Goal: Contribute content: Add original content to the website for others to see

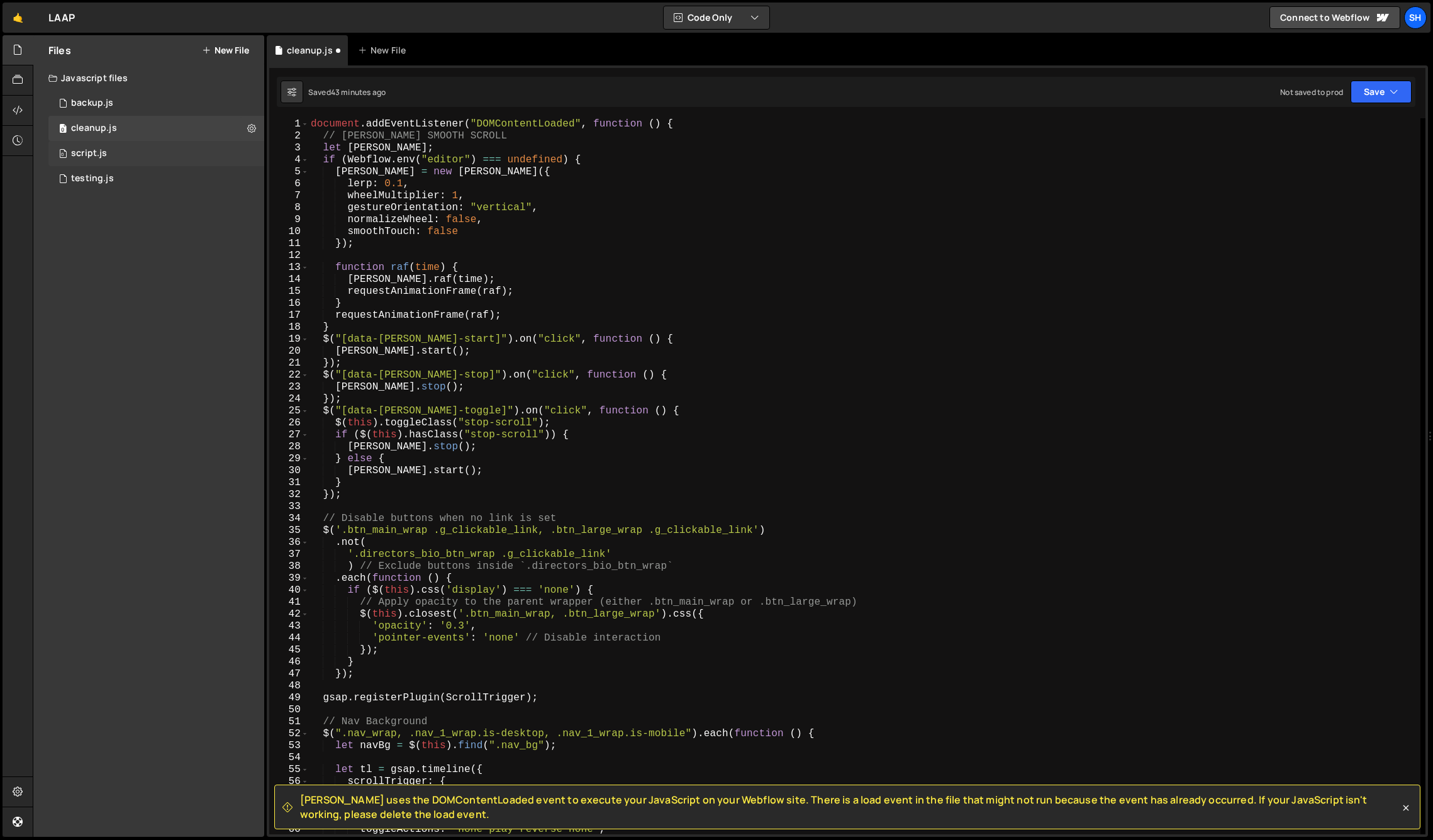
click at [103, 157] on div "script.js" at bounding box center [89, 153] width 36 height 11
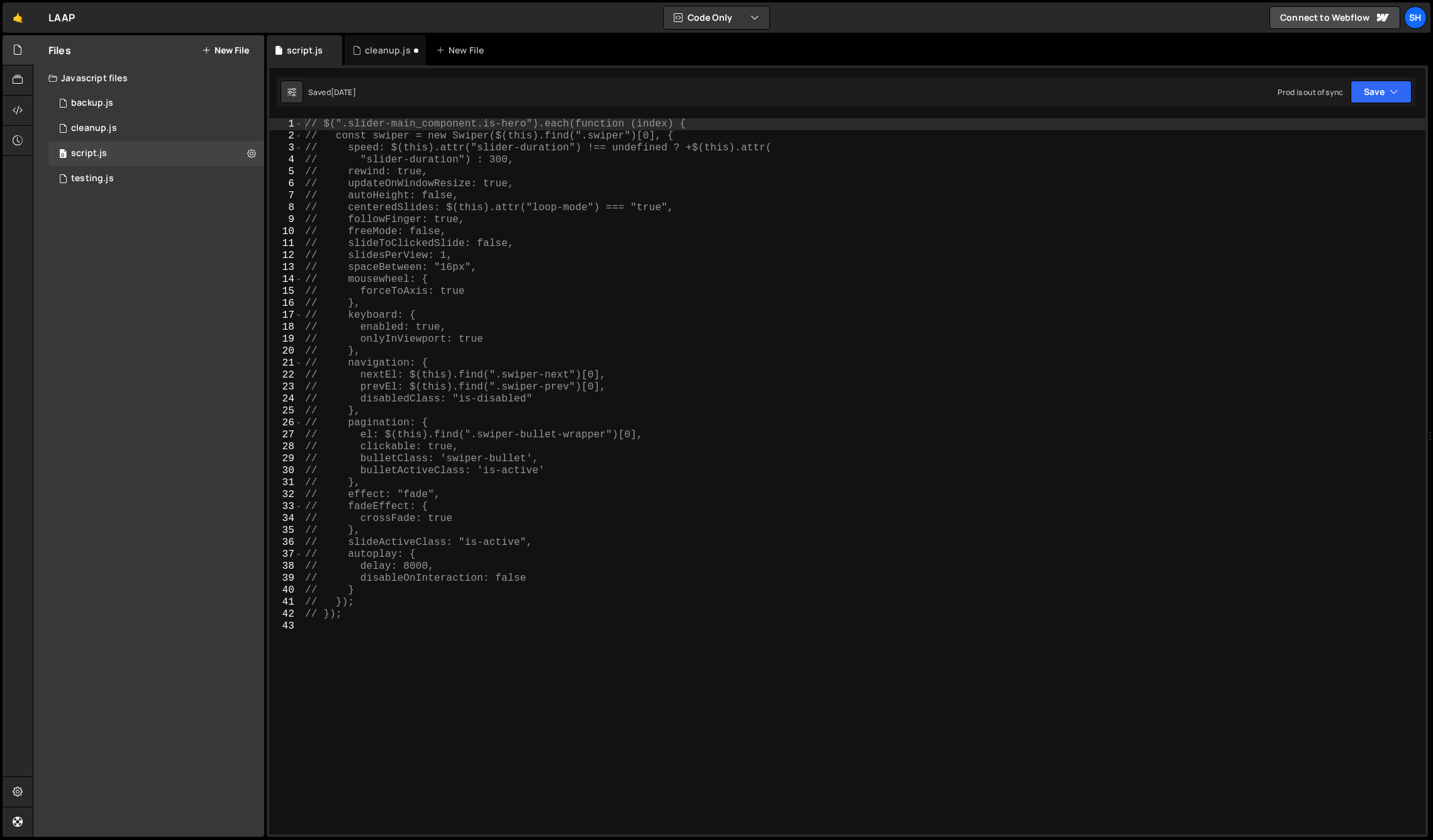
drag, startPoint x: 371, startPoint y: 623, endPoint x: 373, endPoint y: 614, distance: 9.2
click at [371, 621] on div "// $(".slider-main_component.is-hero").each(function (index) { // const swiper …" at bounding box center [864, 488] width 1123 height 740
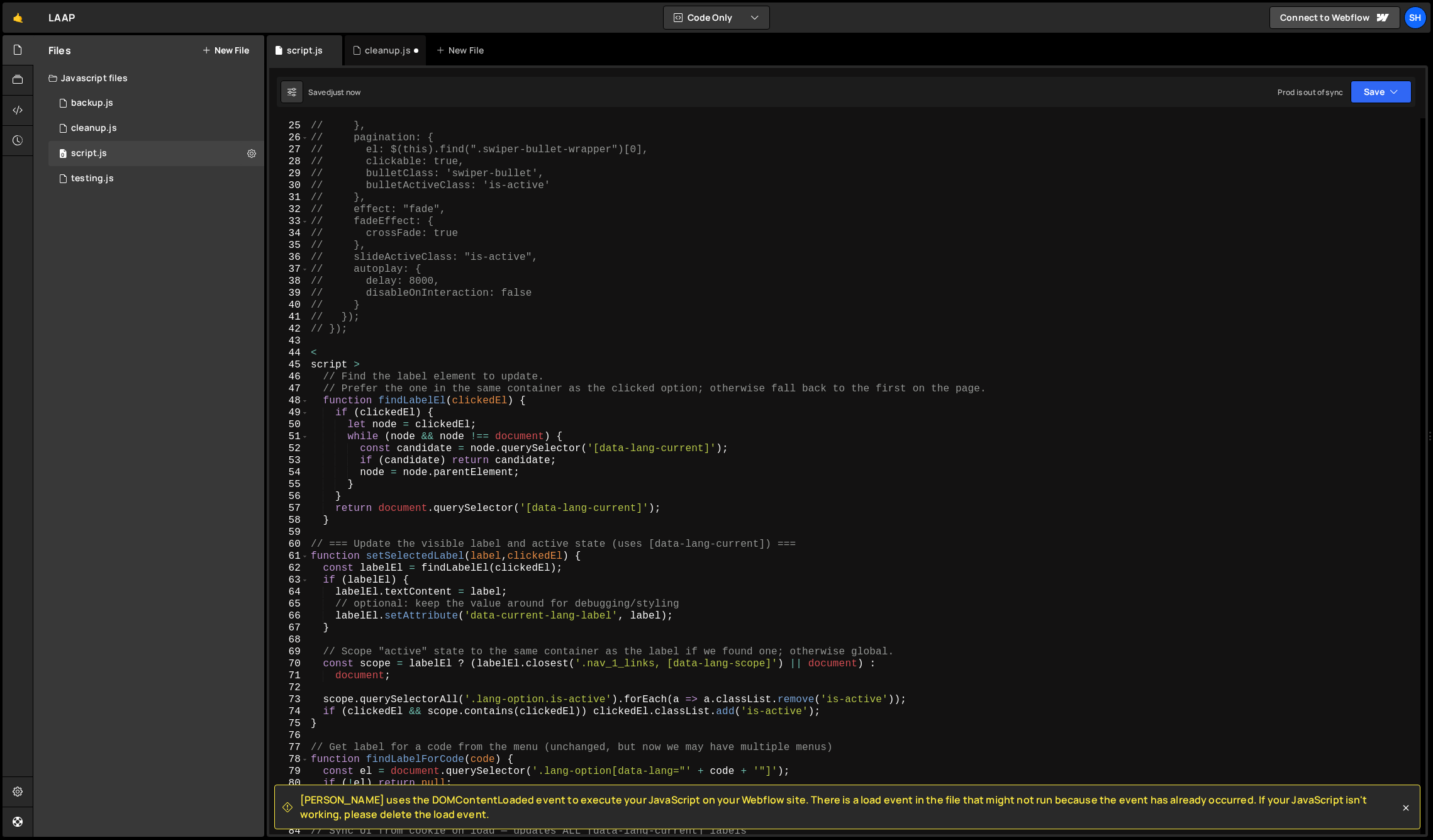
scroll to position [263, 0]
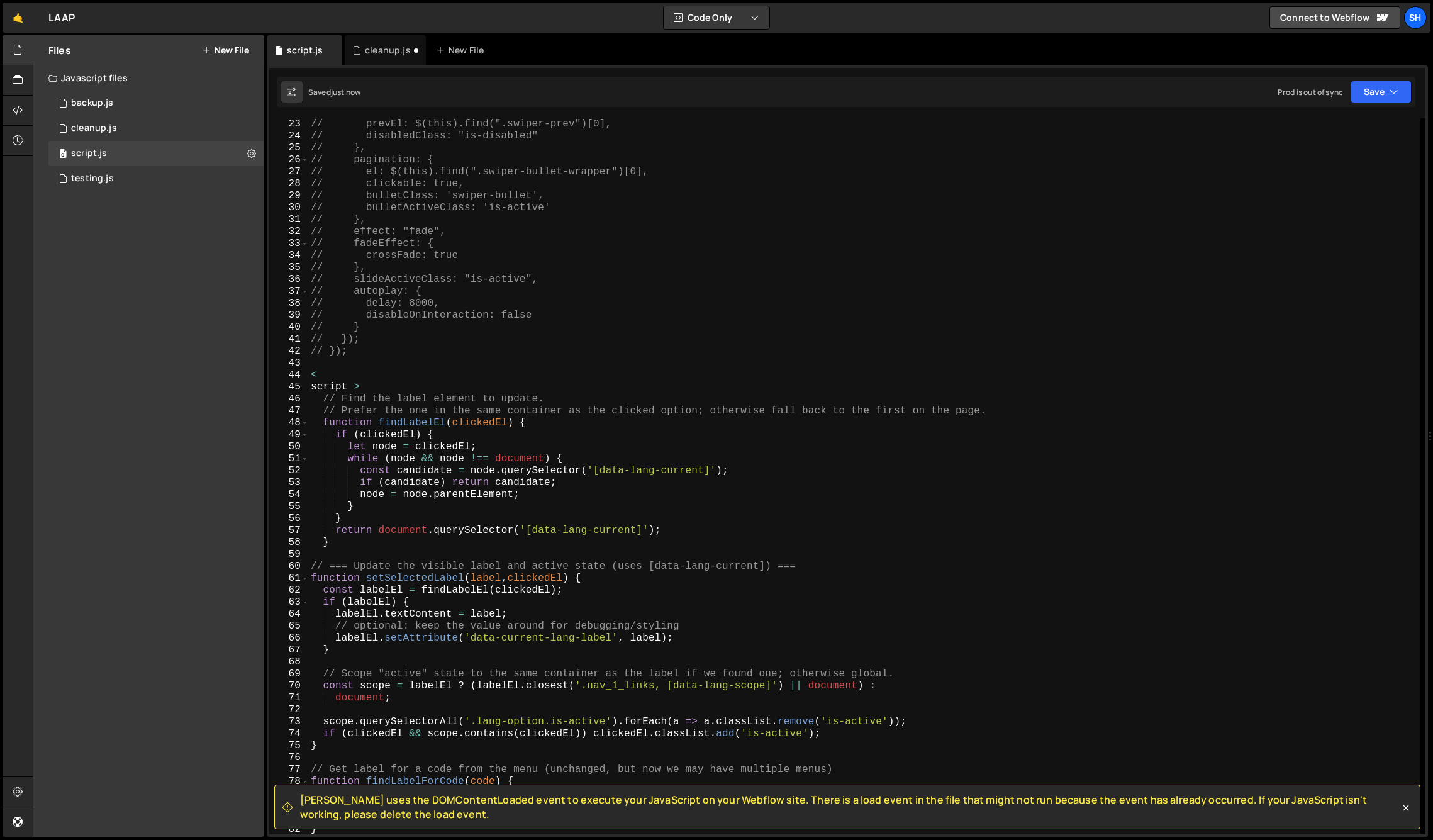
click at [379, 388] on div "// prevEl: $(this).find(".swiper-prev")[0], // disabledClass: "is-disabled" // …" at bounding box center [865, 488] width 1112 height 740
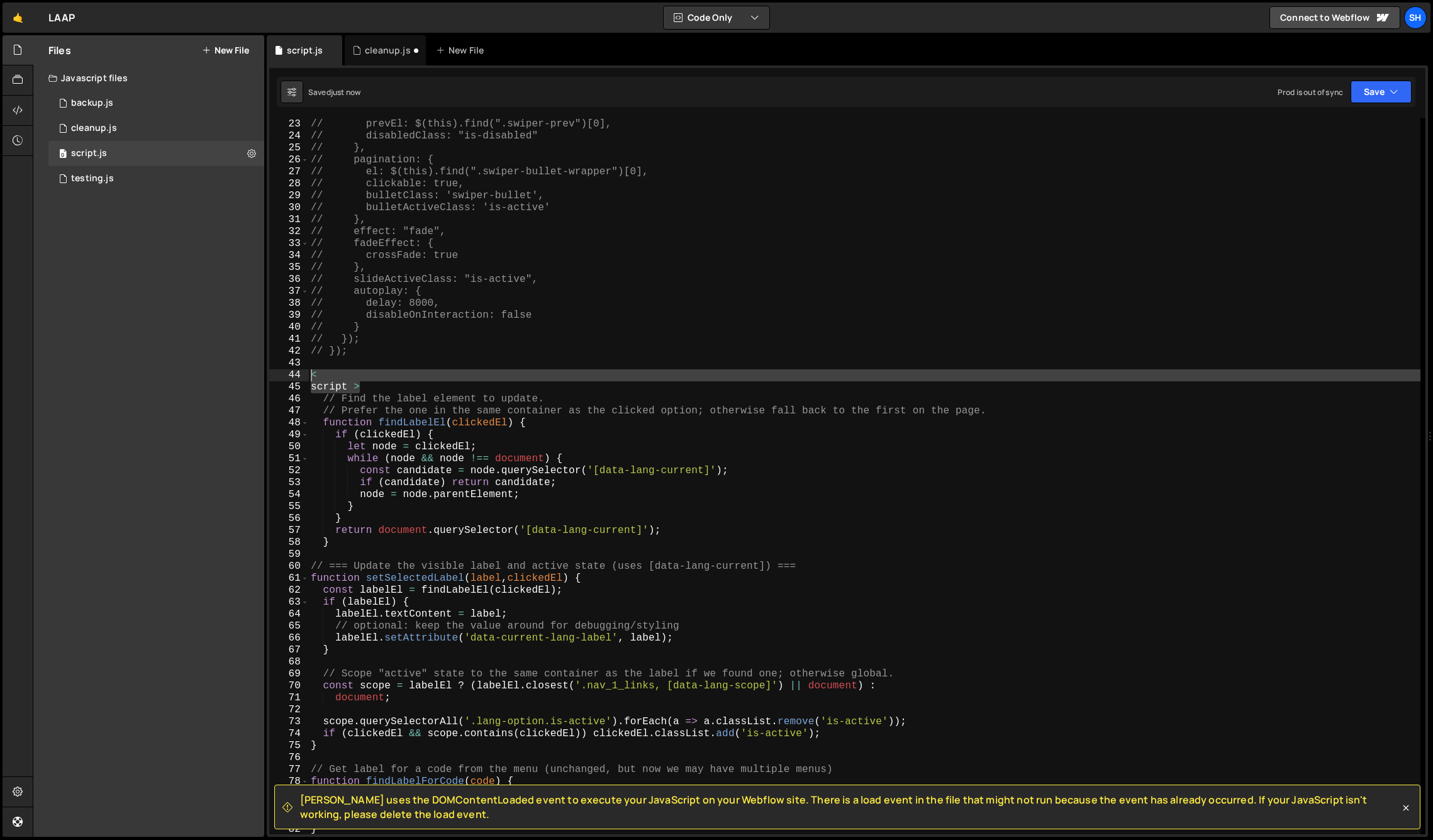
drag, startPoint x: 336, startPoint y: 387, endPoint x: 297, endPoint y: 375, distance: 40.8
click at [297, 375] on div "script > 23 24 25 26 27 28 29 30 31 32 33 34 35 36 37 38 39 40 41 42 43 44 45 4…" at bounding box center [847, 477] width 1157 height 716
type textarea "< script >"
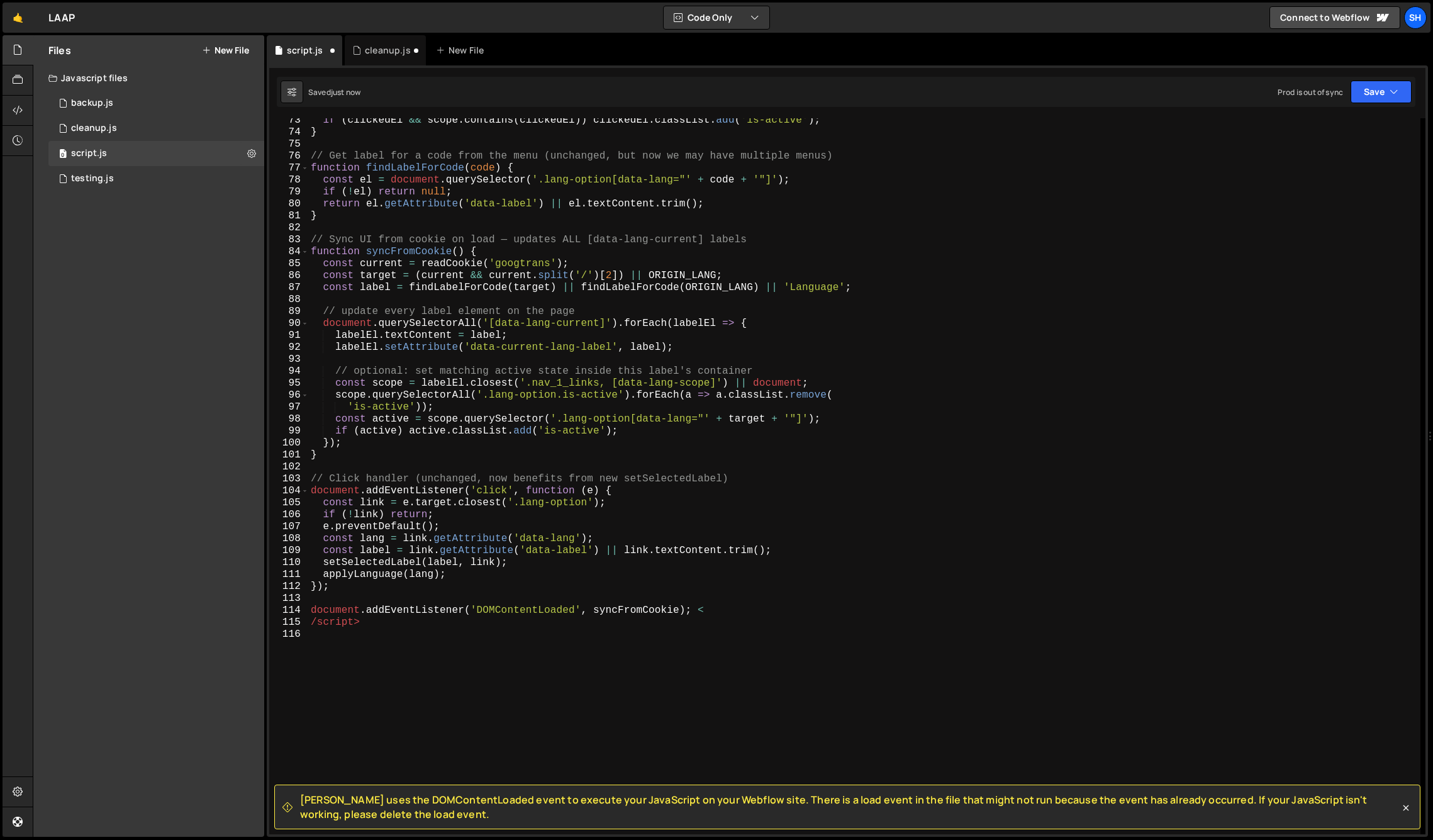
scroll to position [1022, 0]
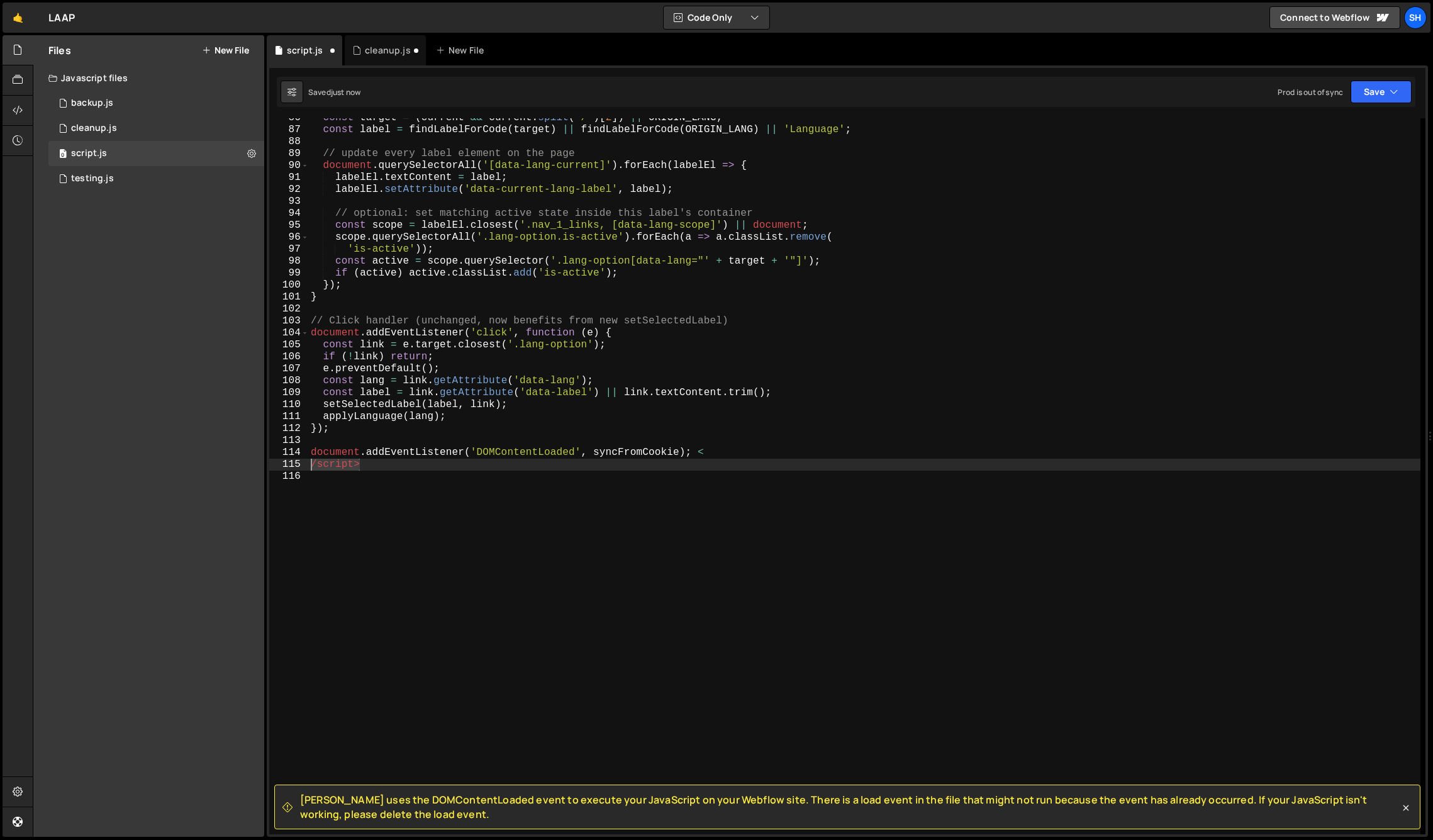
drag, startPoint x: 329, startPoint y: 464, endPoint x: 271, endPoint y: 459, distance: 58.2
click at [270, 459] on div "86 87 88 89 90 91 92 93 94 95 96 97 98 99 100 101 102 103 104 105 106 107 108 1…" at bounding box center [847, 477] width 1157 height 716
type textarea "/script>"
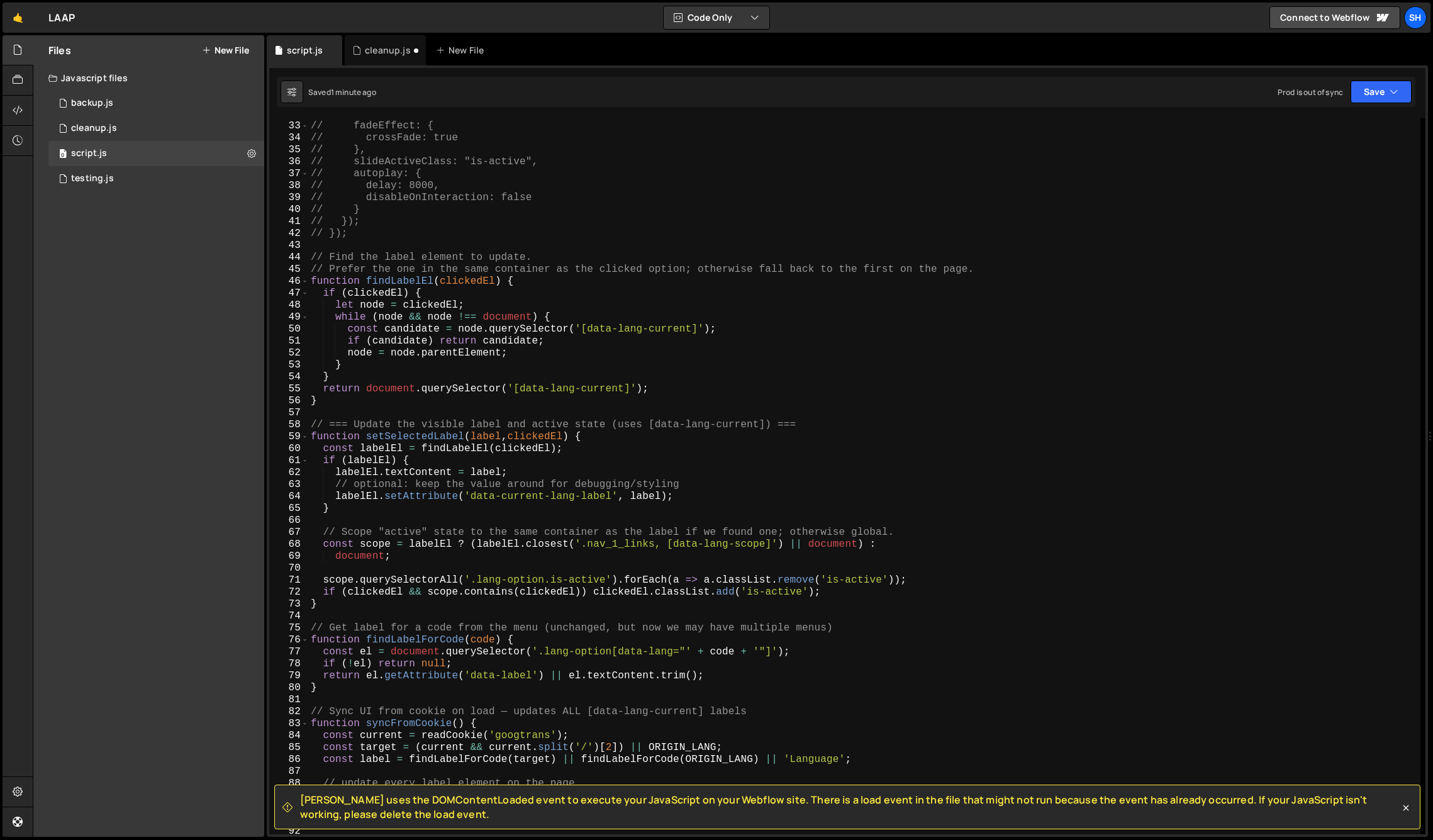
scroll to position [993, 0]
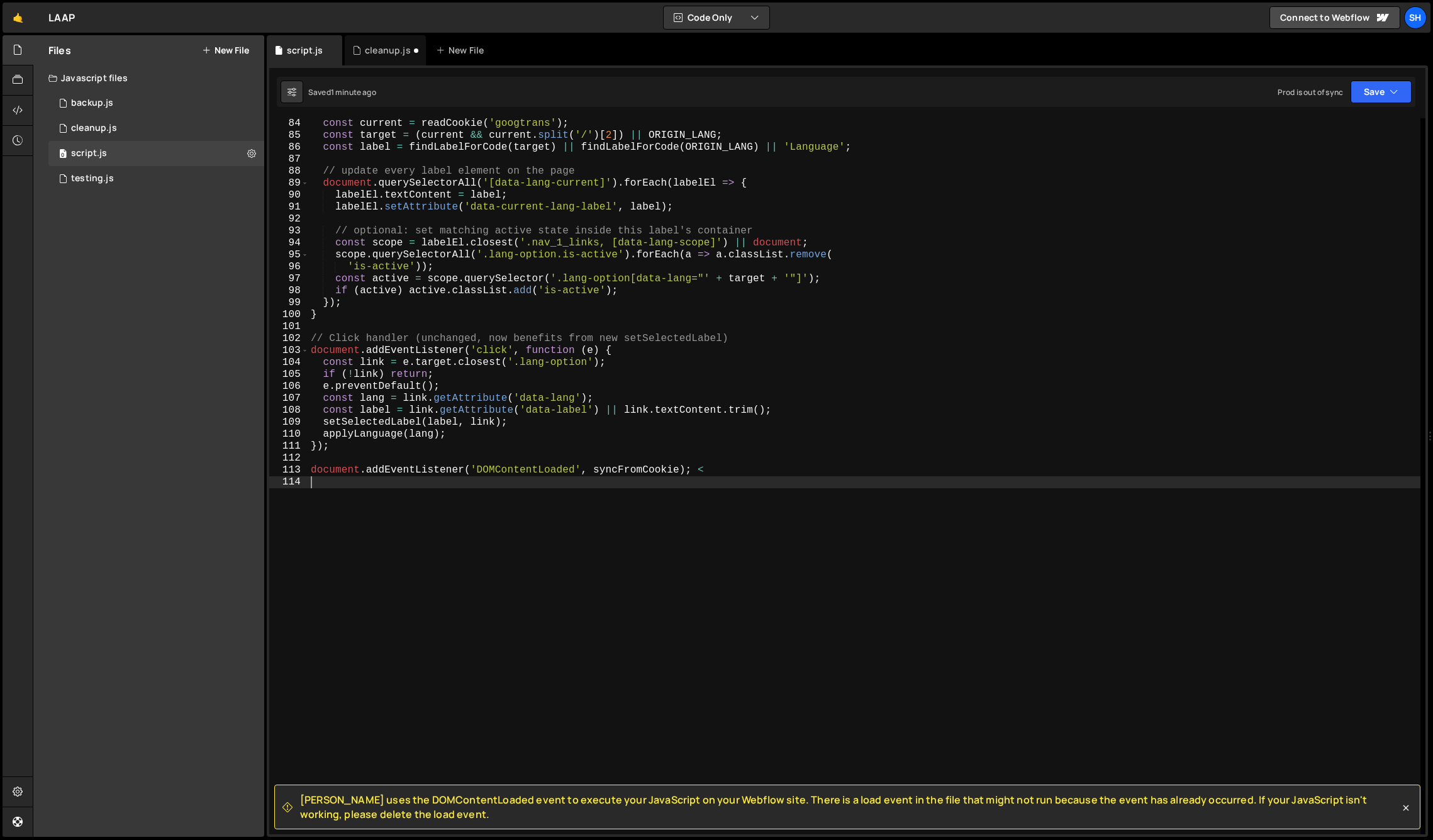
click at [724, 470] on div "const current = readCookie ( 'googtrans' ) ; const target = ( current && curren…" at bounding box center [865, 487] width 1112 height 740
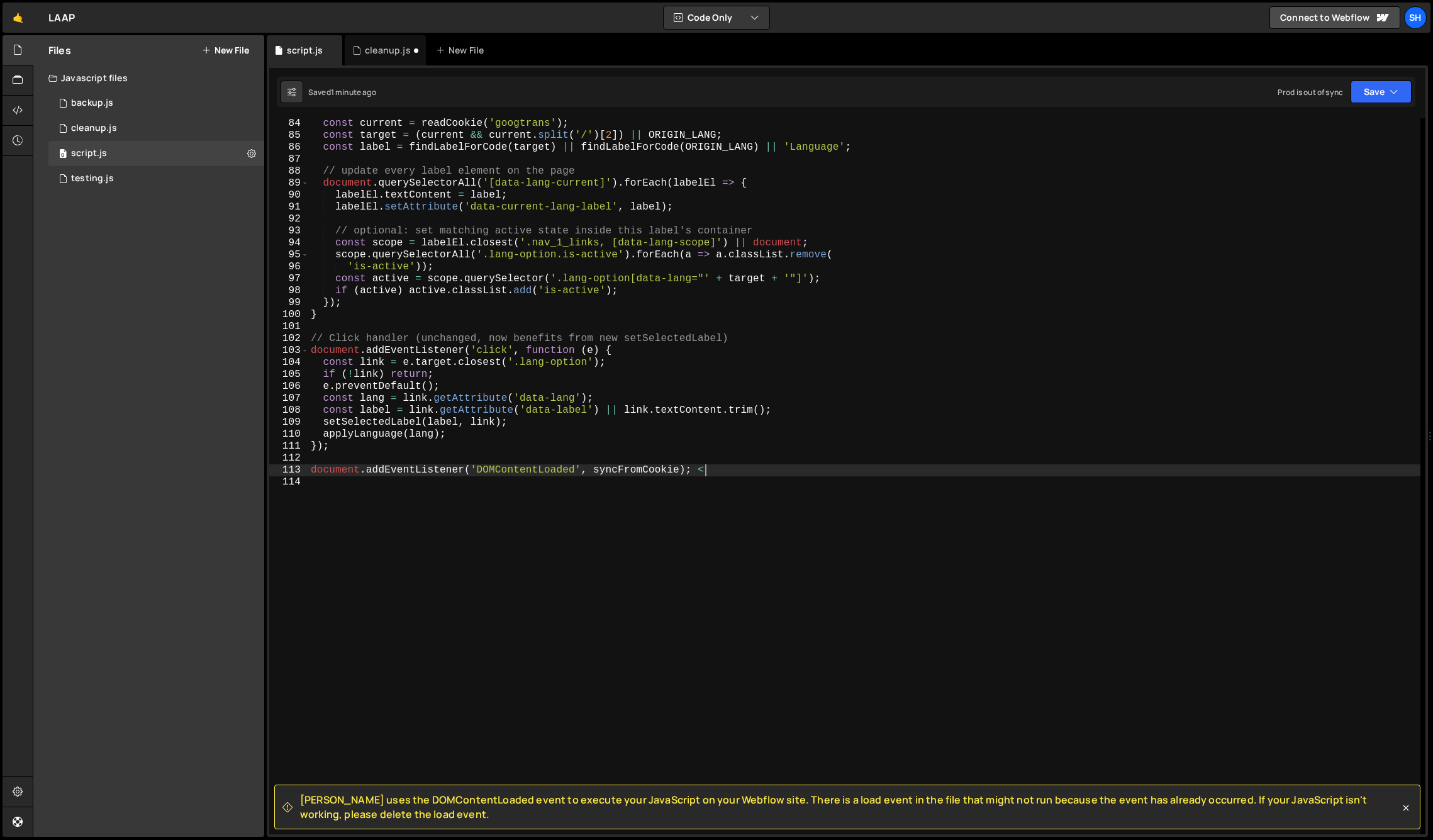
click at [195, 482] on div "Files New File Javascript files 0 backup.js 0 0 cleanup.js 0 0 script.js 0 0" at bounding box center [149, 436] width 231 height 801
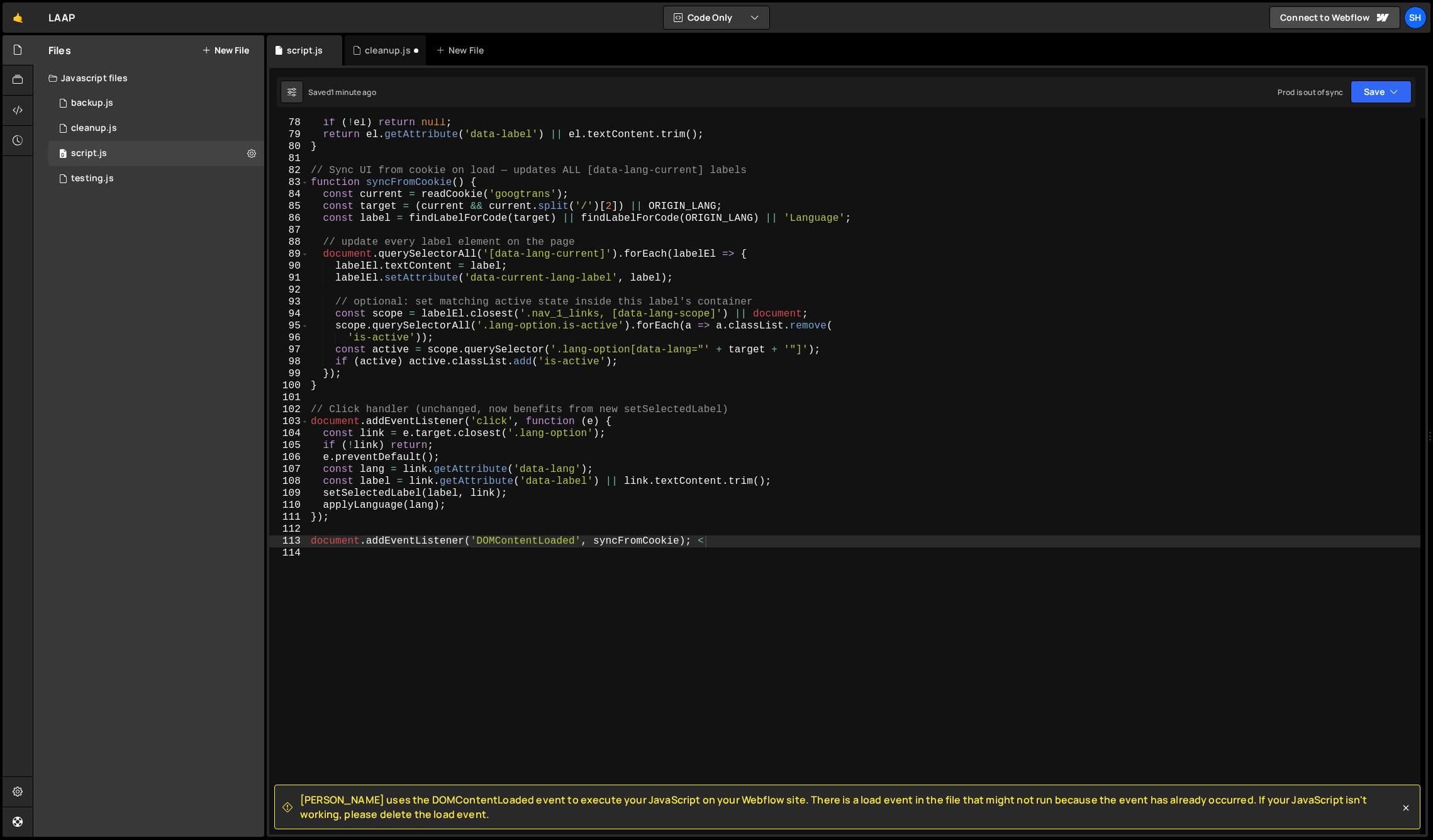
scroll to position [921, 0]
click at [124, 477] on div "Files New File Javascript files 0 backup.js 0 0 cleanup.js 0 0 script.js 0 0" at bounding box center [149, 436] width 231 height 801
click at [718, 542] on div "if ( ! el ) return null ; return el . getAttribute ( 'data-label' ) || el . tex…" at bounding box center [865, 487] width 1112 height 740
type textarea "document.addEventListener('DOMContentLoaded', syncFromCookie); <"
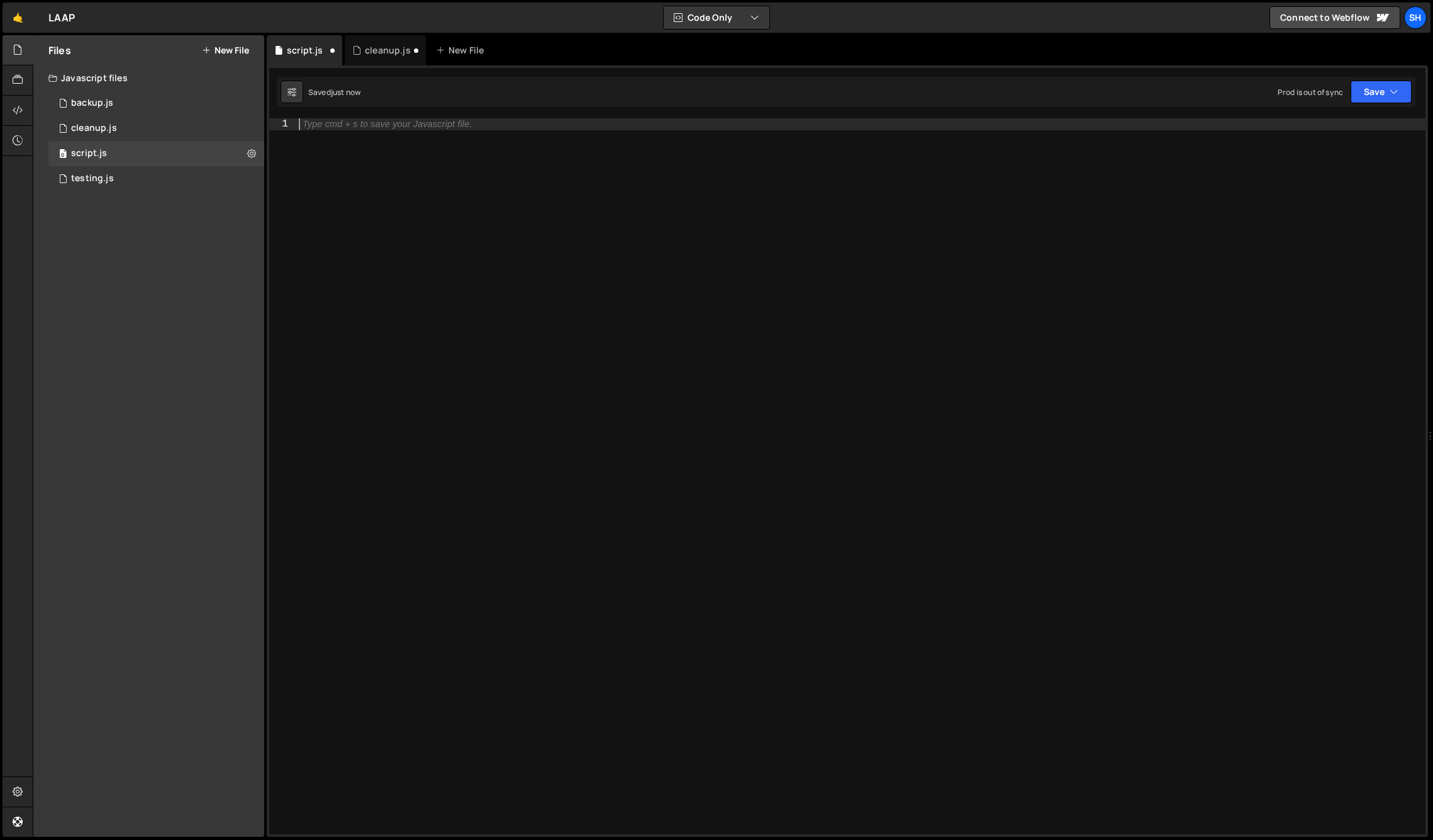
type textarea "document.addEventListener('DOMContentLoaded', syncFromCookie); <"
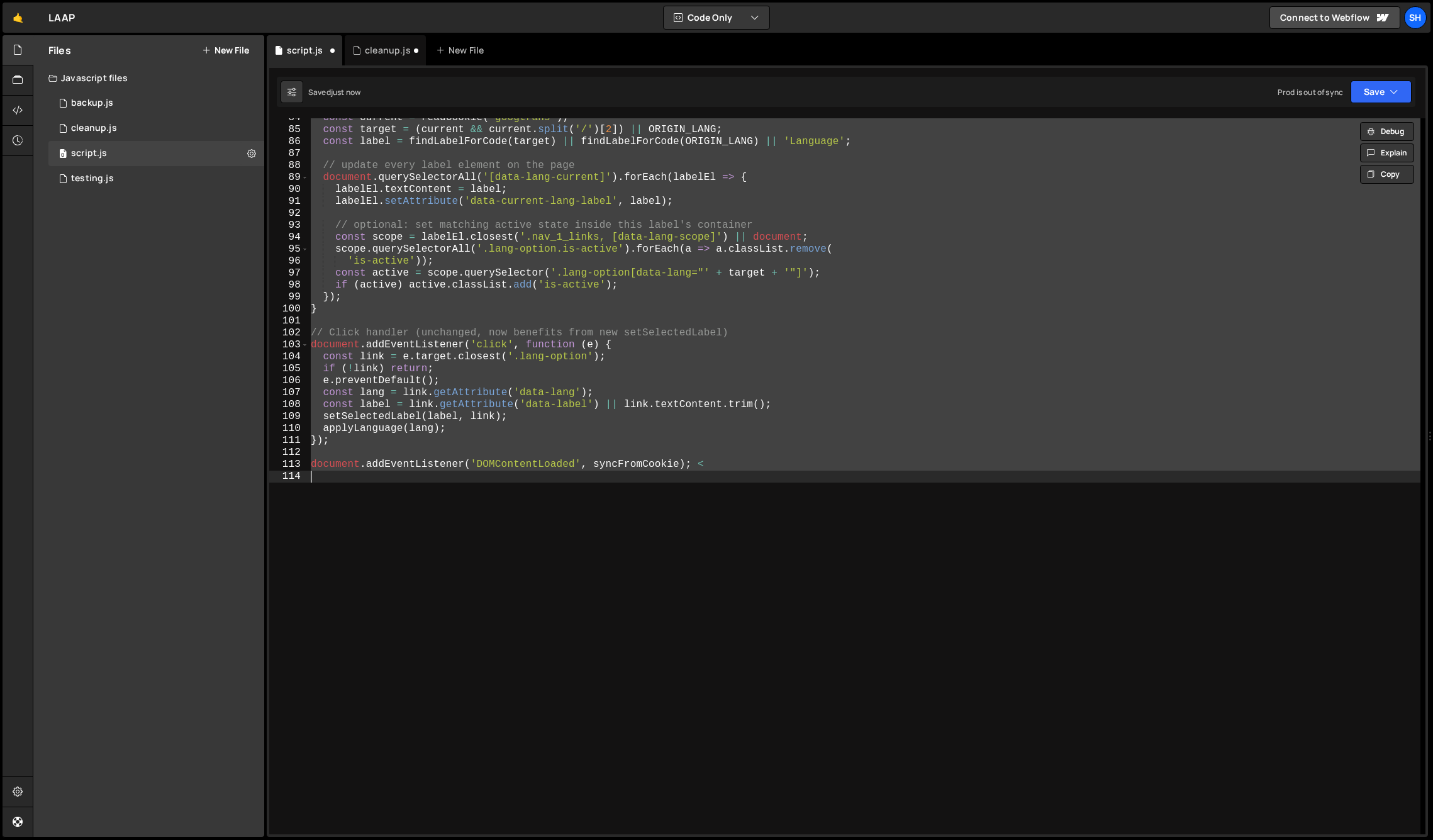
scroll to position [999, 0]
click at [490, 472] on div "const current = readCookie ( 'googtrans' ) ; const target = ( current && curren…" at bounding box center [865, 477] width 1112 height 716
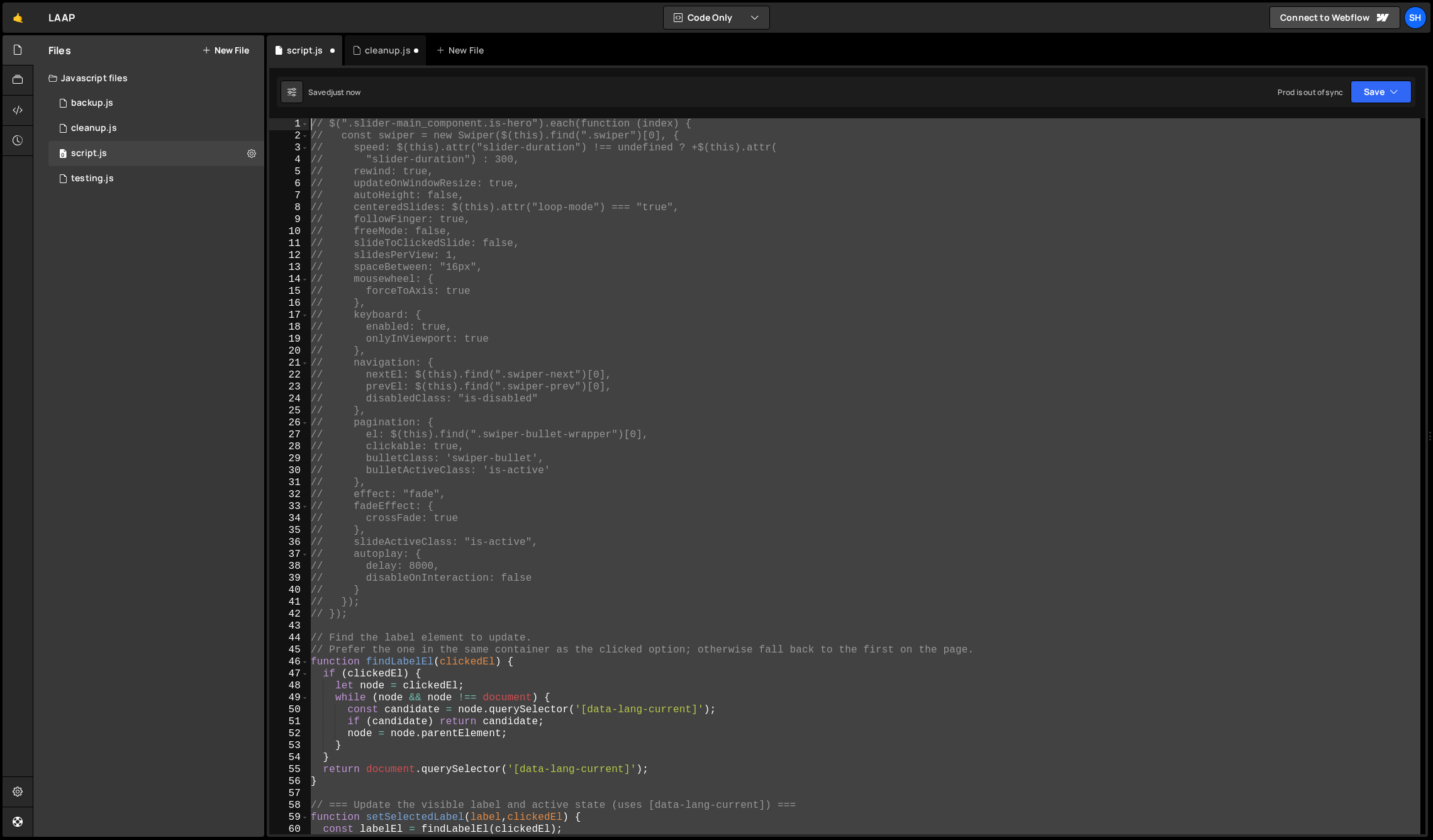
scroll to position [0, 0]
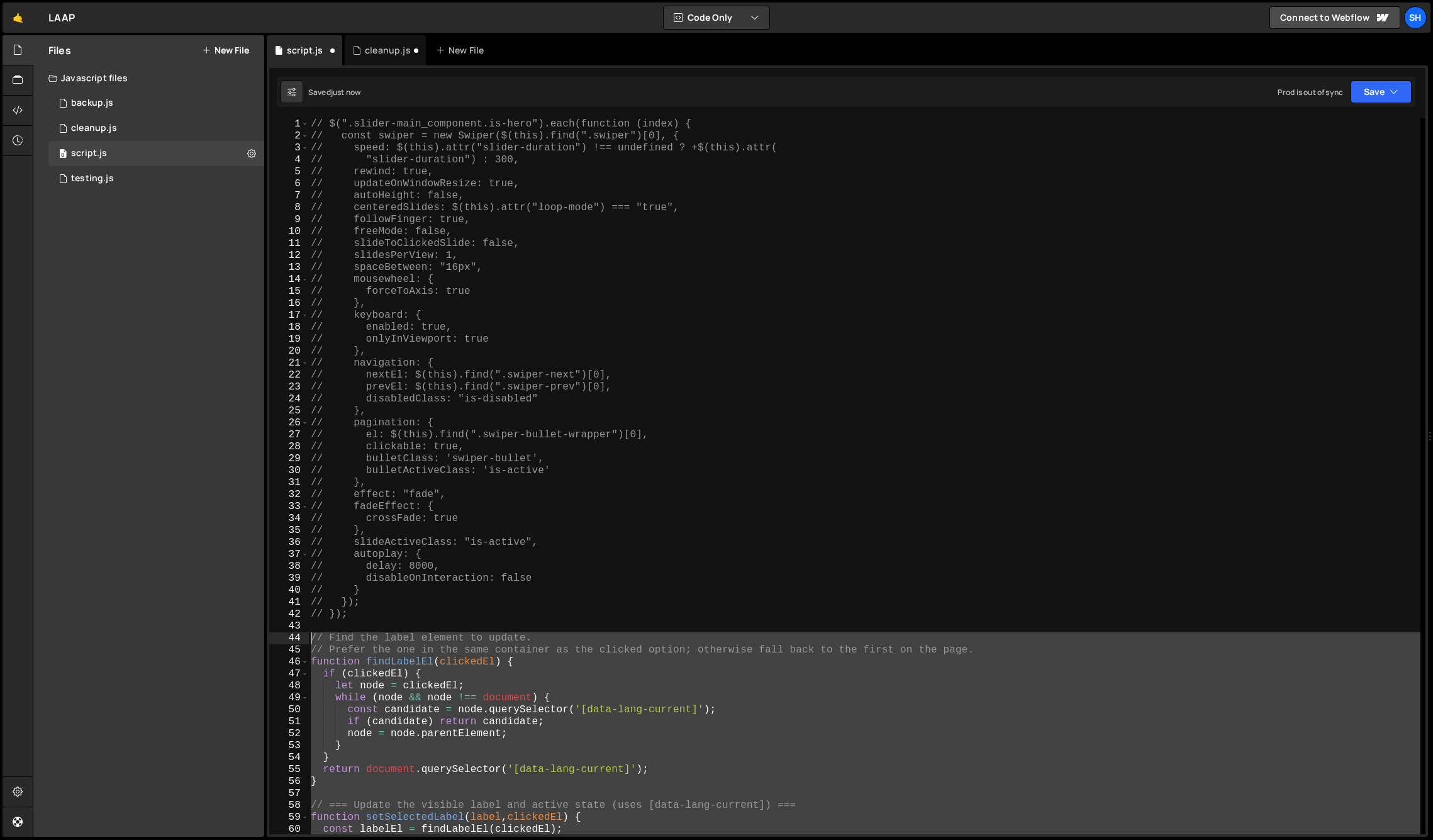
drag, startPoint x: 718, startPoint y: 508, endPoint x: 303, endPoint y: 638, distance: 434.9
click at [303, 638] on div "1 2 3 4 5 6 7 8 9 10 11 12 13 14 15 16 17 18 19 20 21 22 23 24 25 26 27 28 29 3…" at bounding box center [847, 477] width 1157 height 716
type textarea "// Find the label element to update. // Prefer the one in the same container as…"
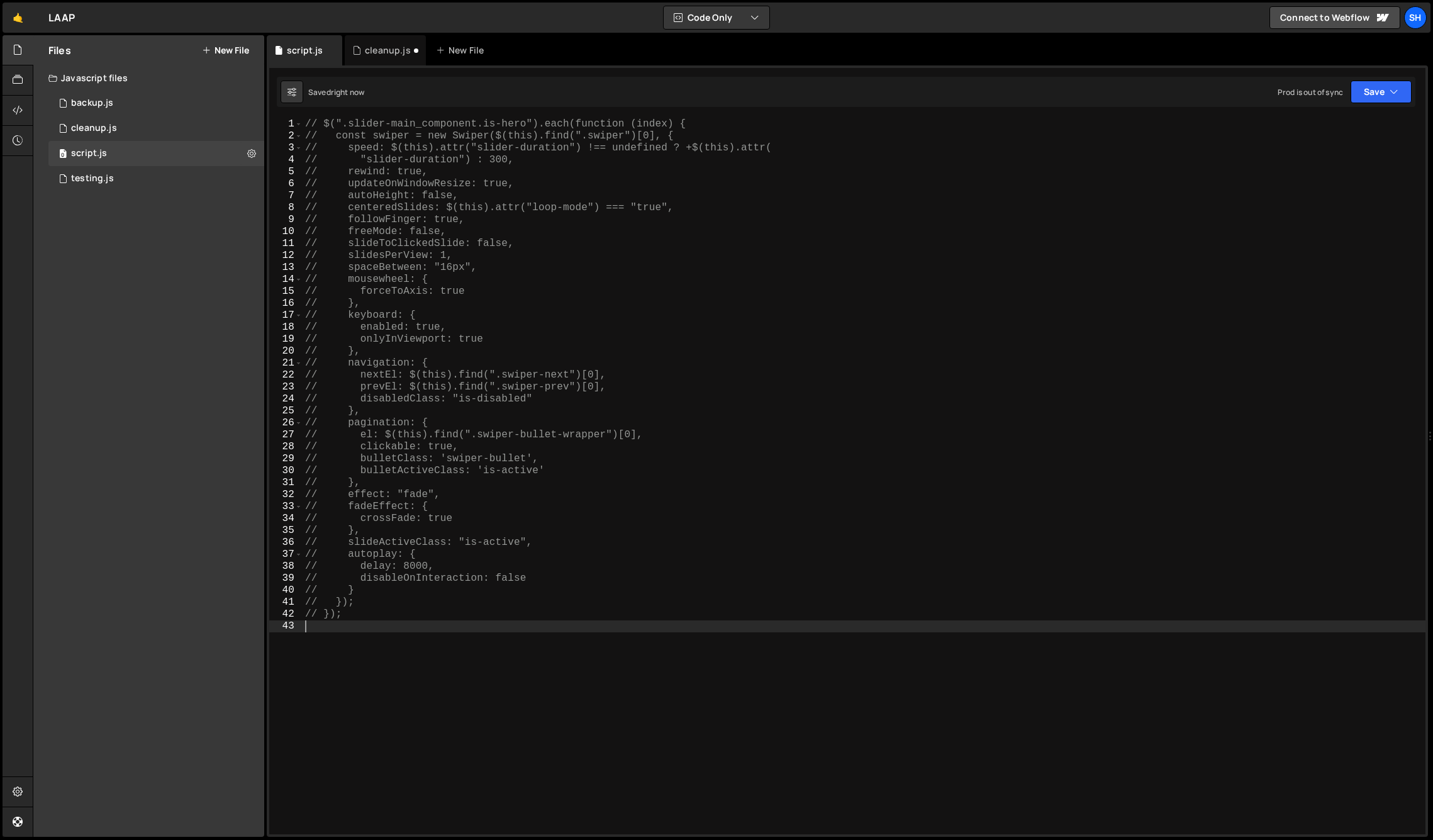
drag, startPoint x: 165, startPoint y: 374, endPoint x: 173, endPoint y: 363, distance: 13.6
click at [165, 371] on div "Files New File Javascript files 0 backup.js 0 0 cleanup.js 0 0 script.js 0 0" at bounding box center [149, 436] width 231 height 801
